Goal: Task Accomplishment & Management: Manage account settings

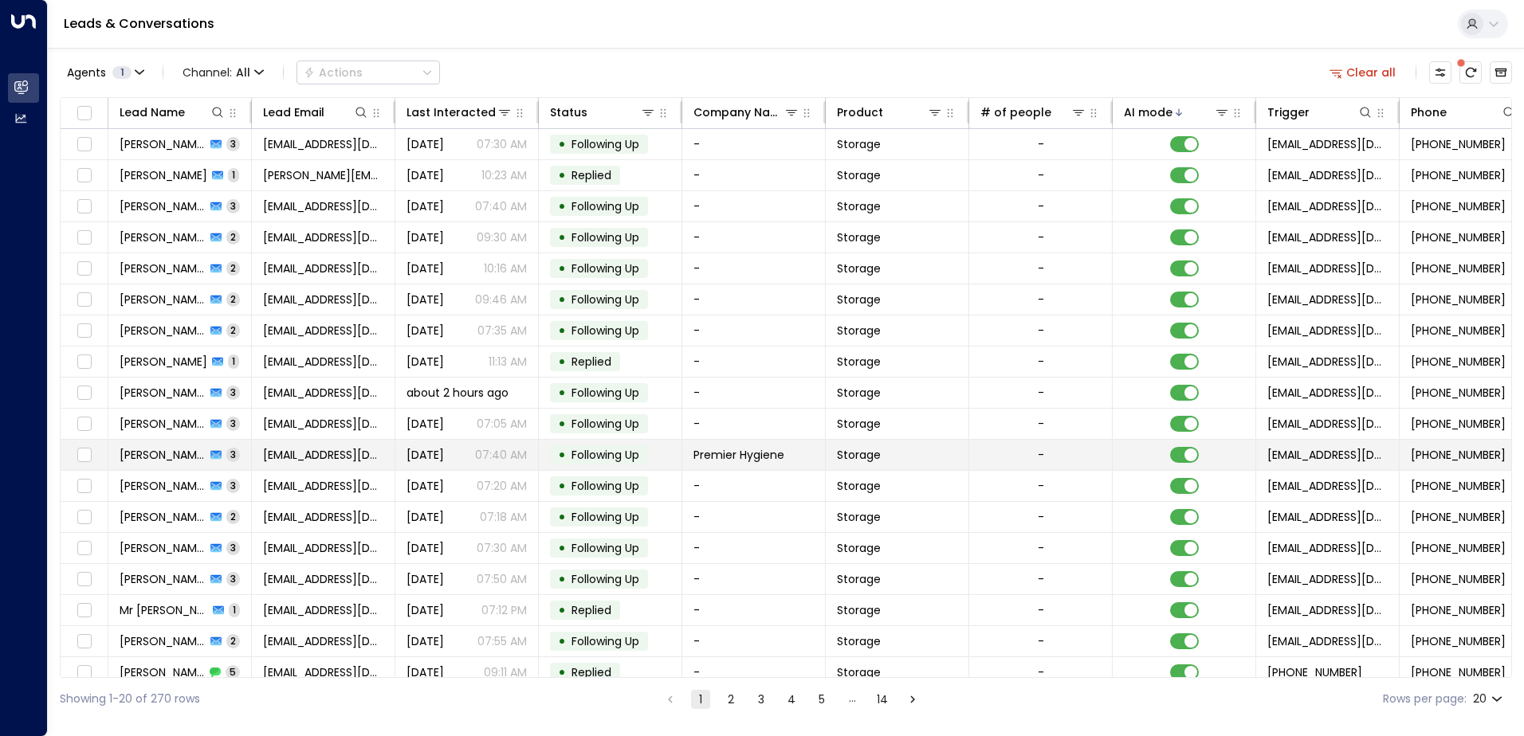
scroll to position [78, 0]
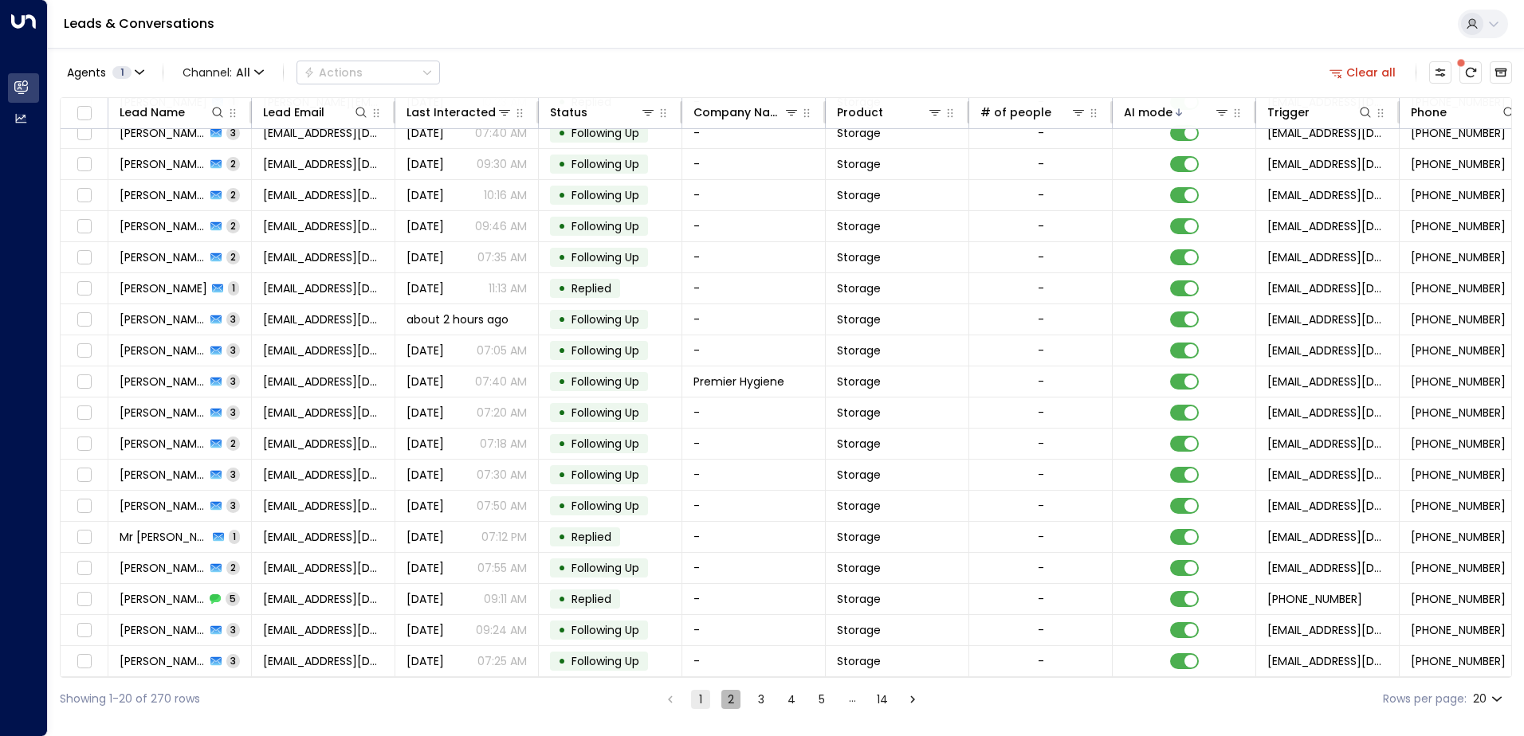
click at [726, 699] on button "2" at bounding box center [730, 699] width 19 height 19
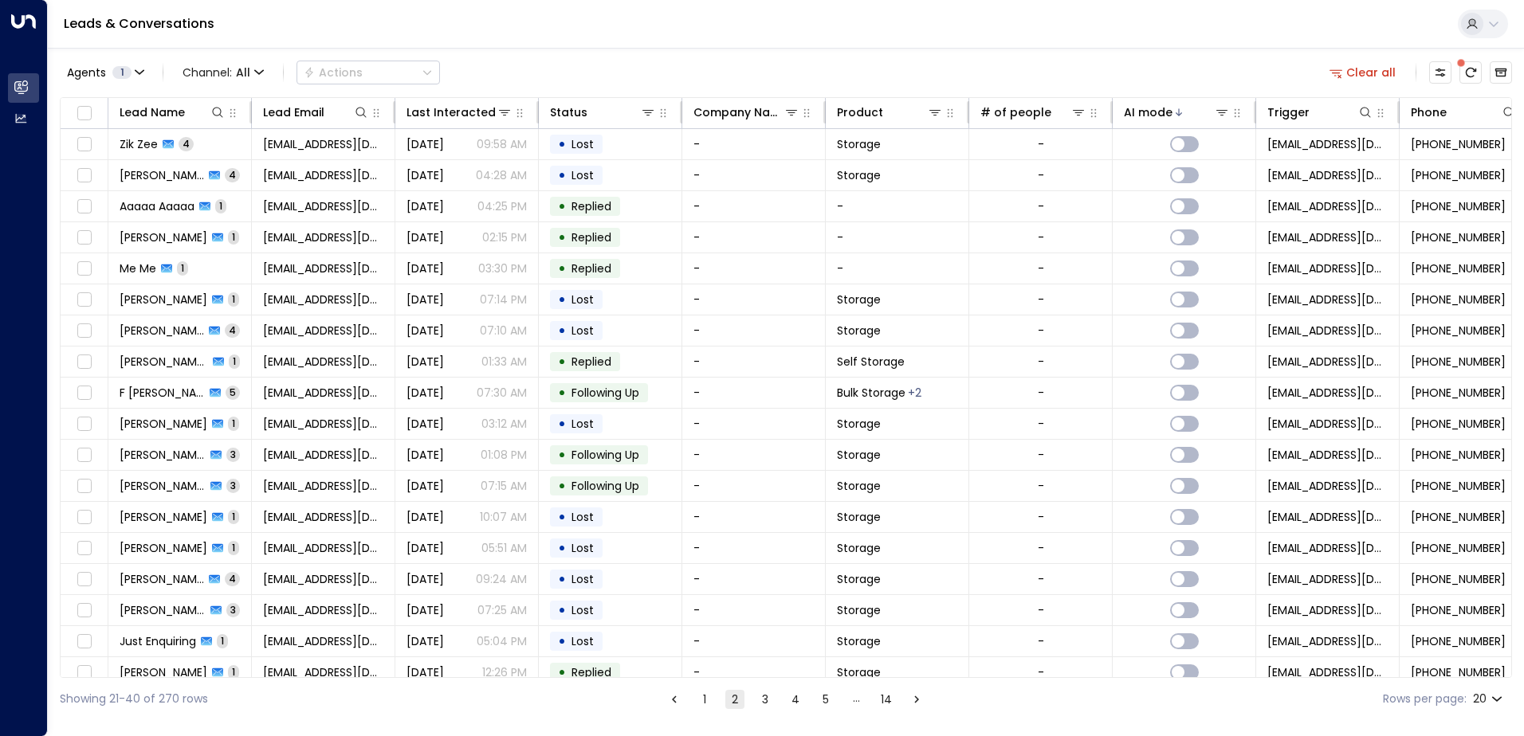
click at [697, 698] on button "1" at bounding box center [704, 699] width 19 height 19
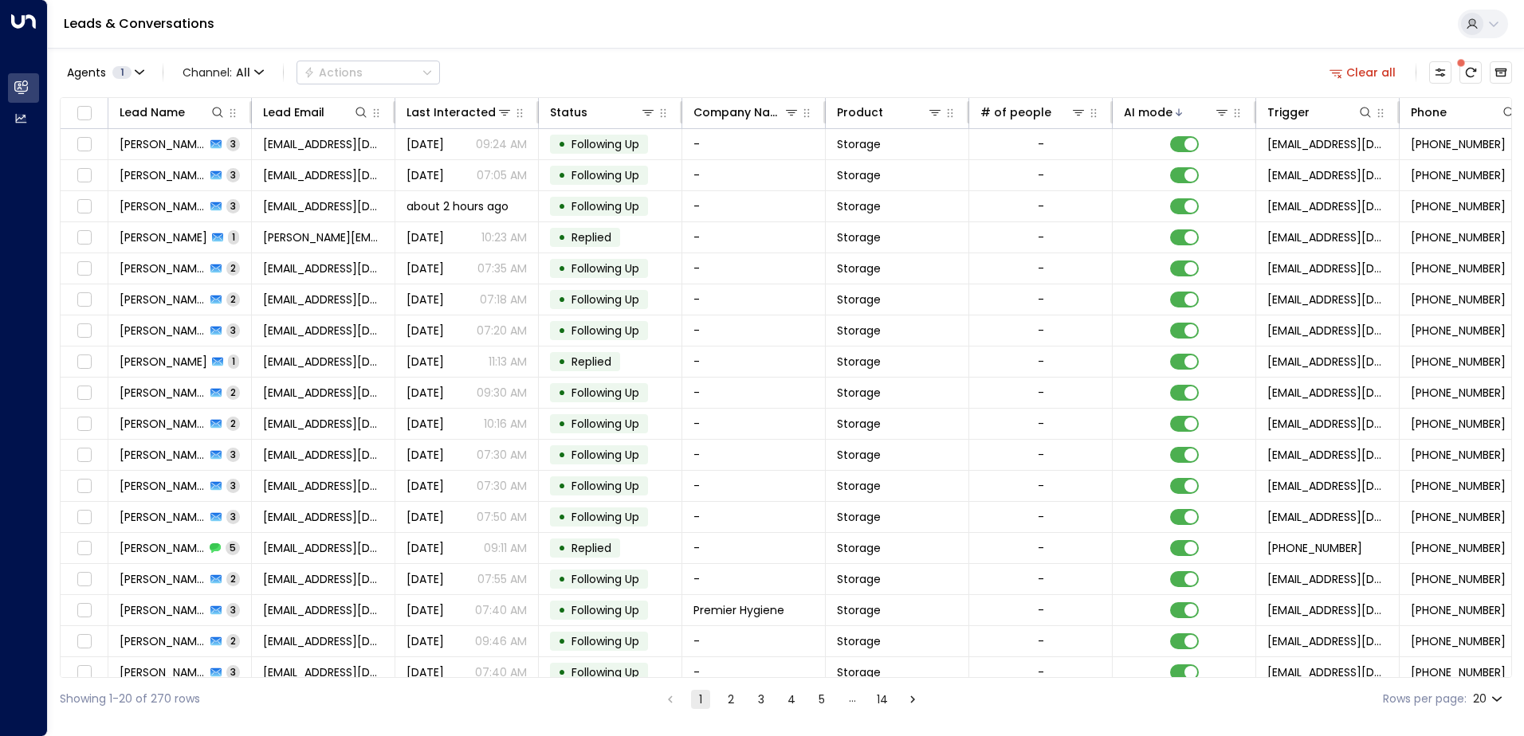
scroll to position [78, 0]
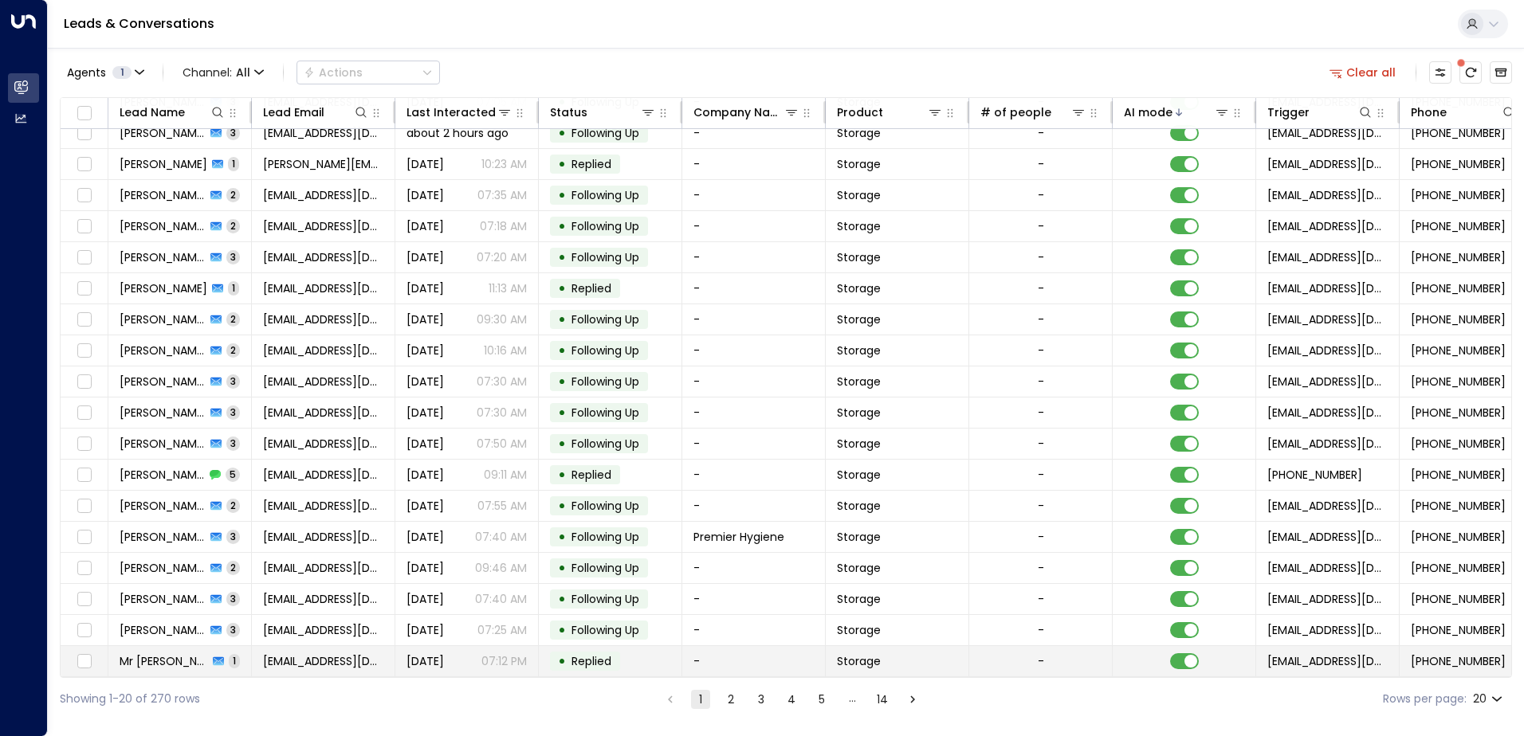
click at [607, 659] on span "Replied" at bounding box center [591, 661] width 40 height 16
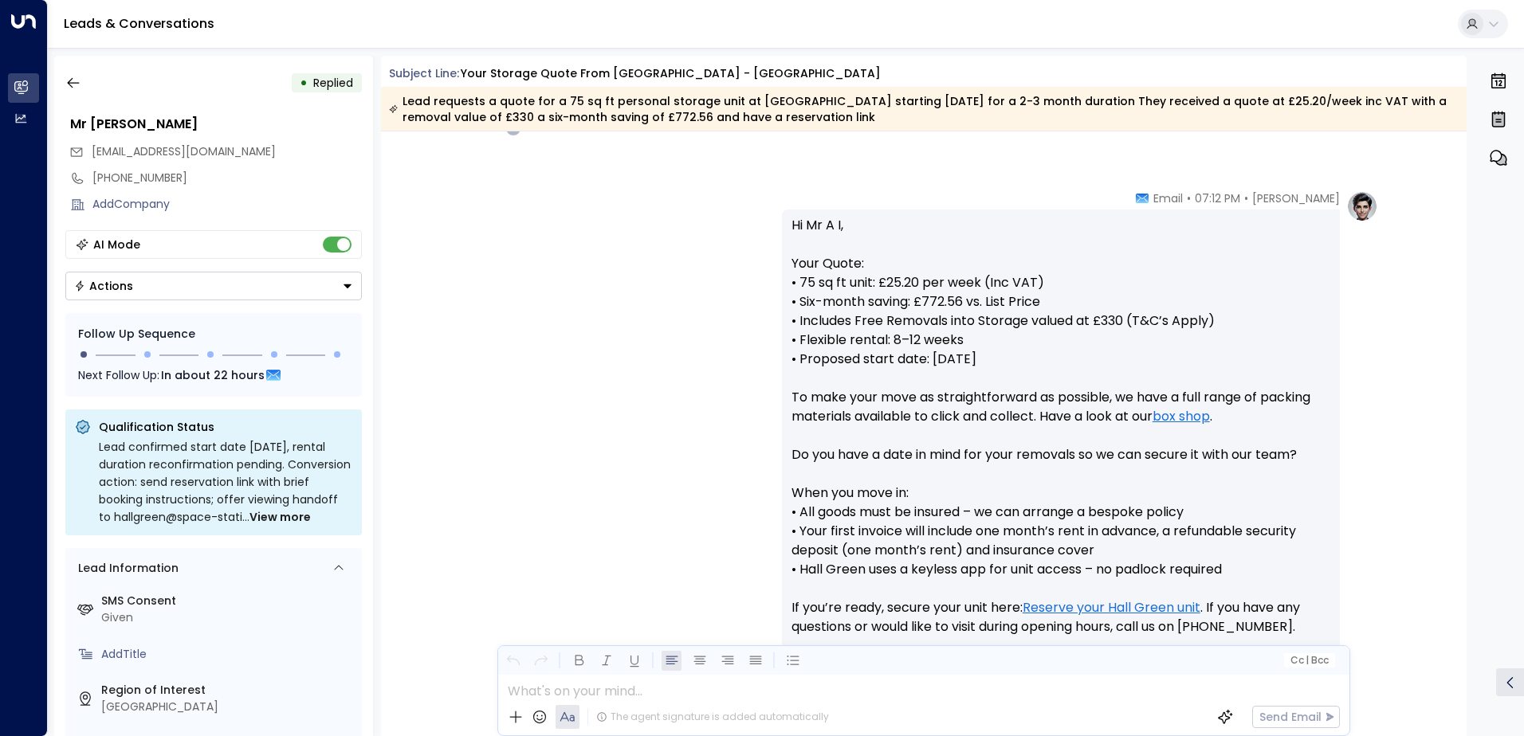
scroll to position [721, 0]
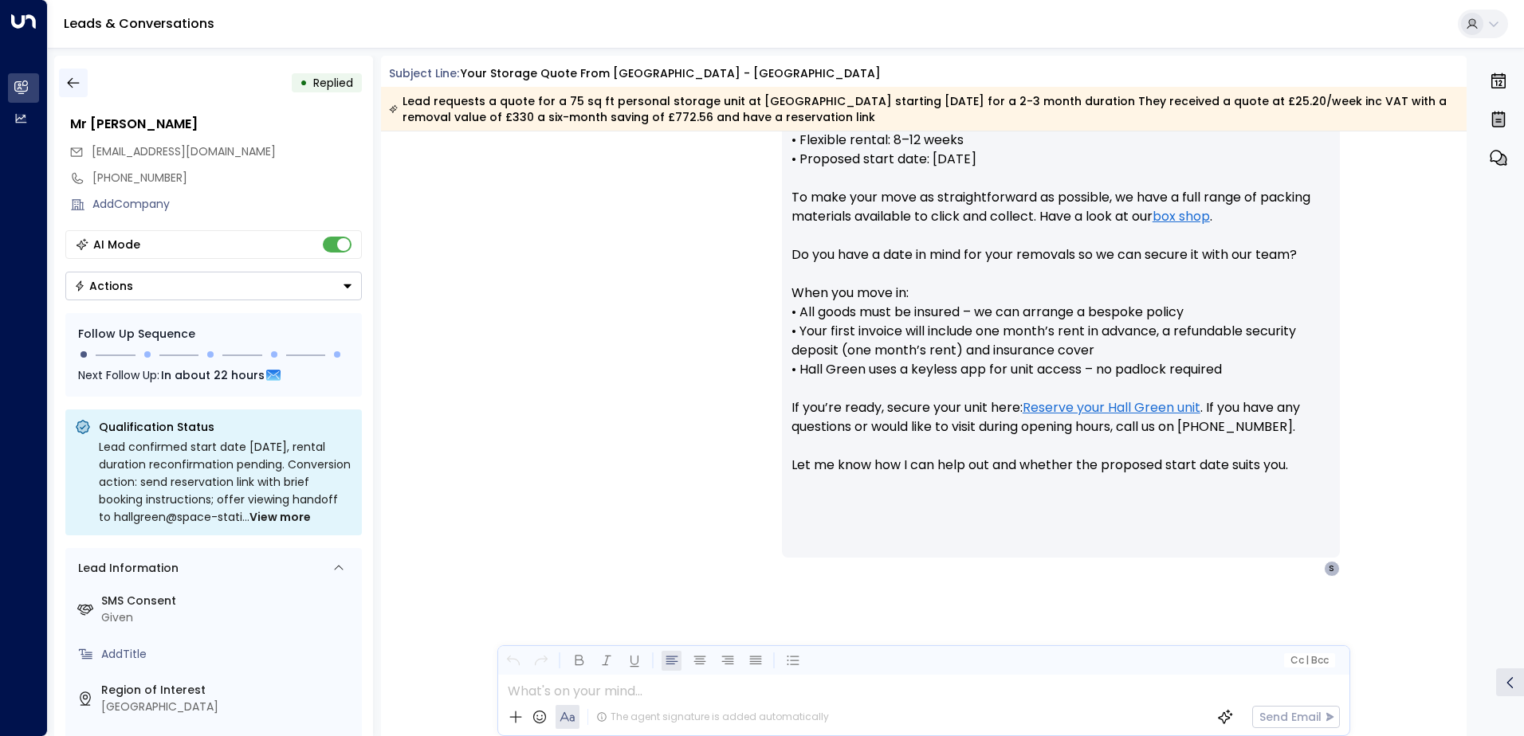
click at [79, 85] on icon "button" at bounding box center [73, 83] width 16 height 16
